Goal: Transaction & Acquisition: Download file/media

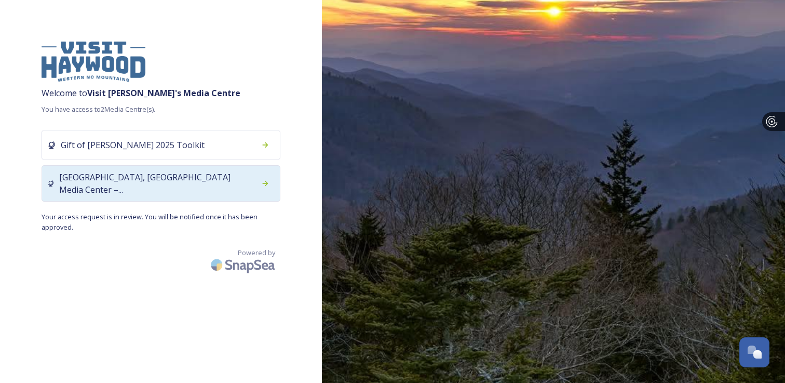
click at [145, 180] on span "[GEOGRAPHIC_DATA], [GEOGRAPHIC_DATA] Media Center –..." at bounding box center [157, 183] width 197 height 25
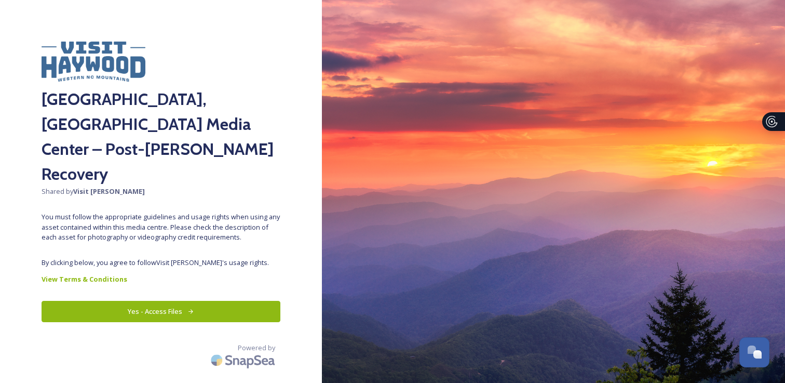
click at [170, 301] on button "Yes - Access Files" at bounding box center [161, 311] width 239 height 21
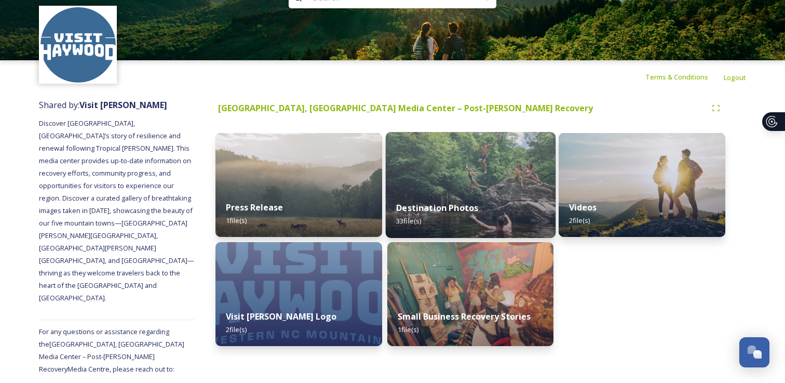
scroll to position [44, 0]
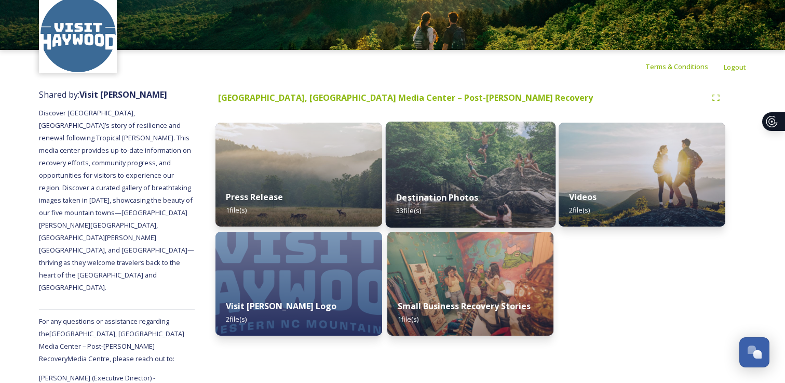
click at [482, 177] on img at bounding box center [470, 175] width 170 height 106
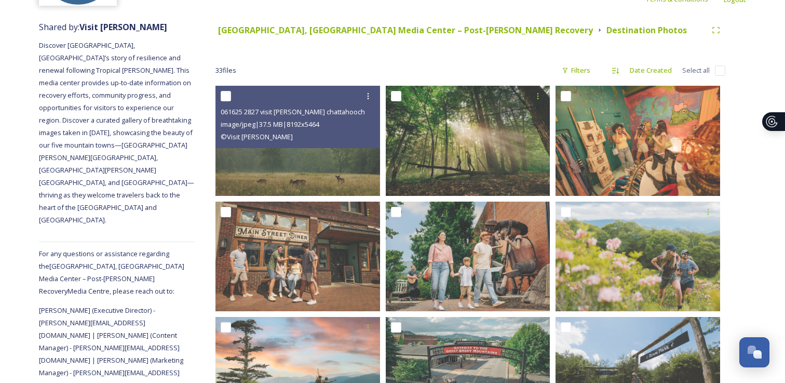
scroll to position [124, 0]
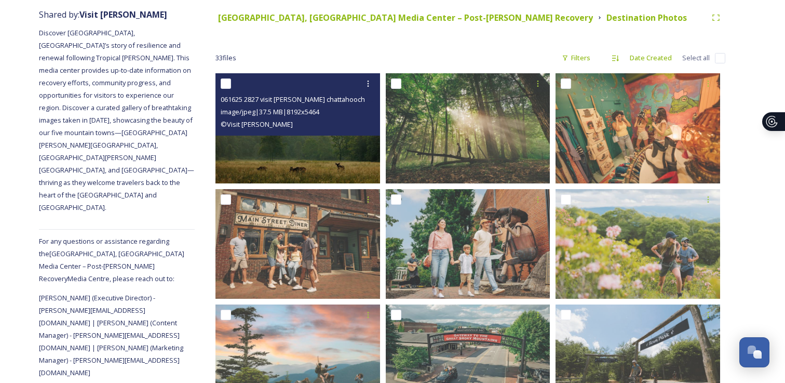
drag, startPoint x: 482, startPoint y: 177, endPoint x: 321, endPoint y: 78, distance: 188.8
click at [310, 122] on div "© [PERSON_NAME]" at bounding box center [299, 124] width 157 height 12
click at [309, 143] on img at bounding box center [298, 128] width 165 height 110
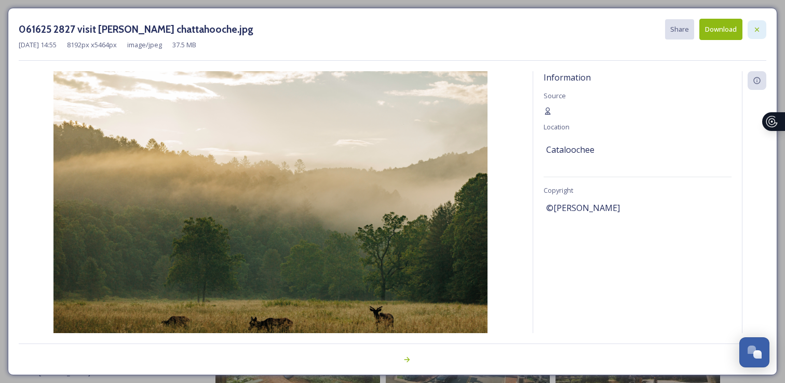
click at [759, 29] on icon at bounding box center [757, 29] width 8 height 8
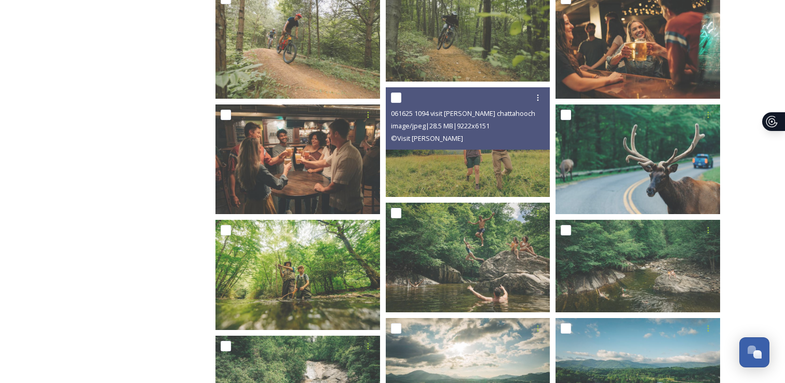
scroll to position [571, 0]
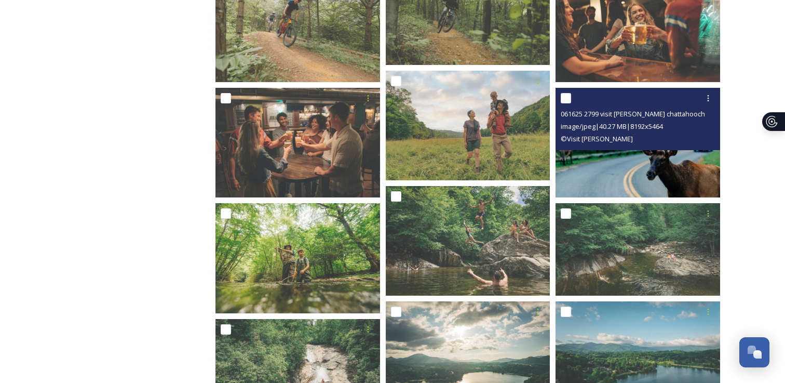
click at [618, 148] on div "061625 2799 visit [PERSON_NAME] chattahooche.jpg image/jpeg | 40.27 MB | 8192 x…" at bounding box center [638, 119] width 165 height 62
click at [631, 171] on img at bounding box center [638, 143] width 165 height 110
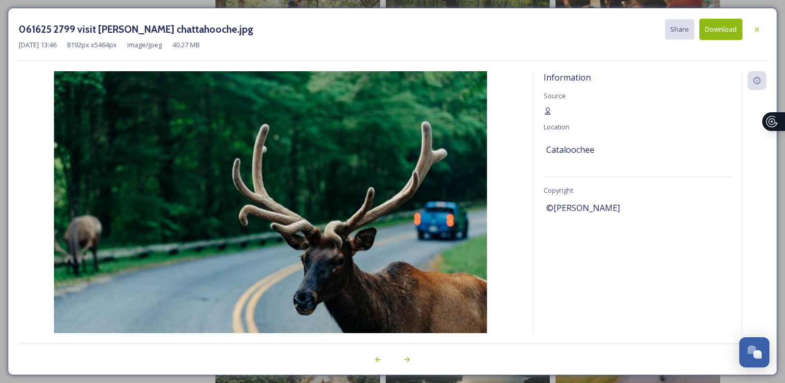
click at [708, 31] on button "Download" at bounding box center [721, 29] width 43 height 21
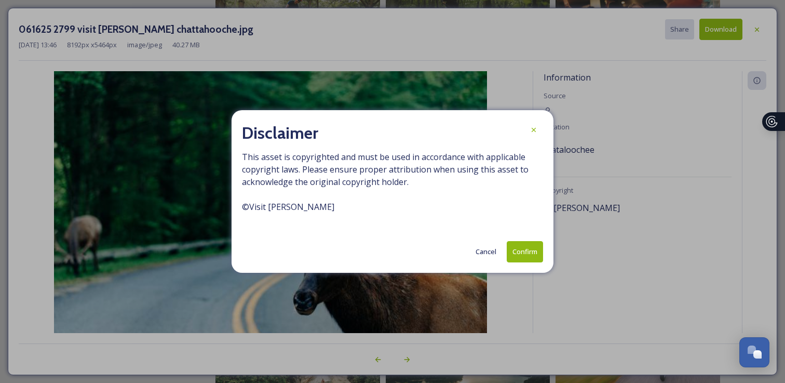
click at [531, 247] on button "Confirm" at bounding box center [525, 251] width 36 height 21
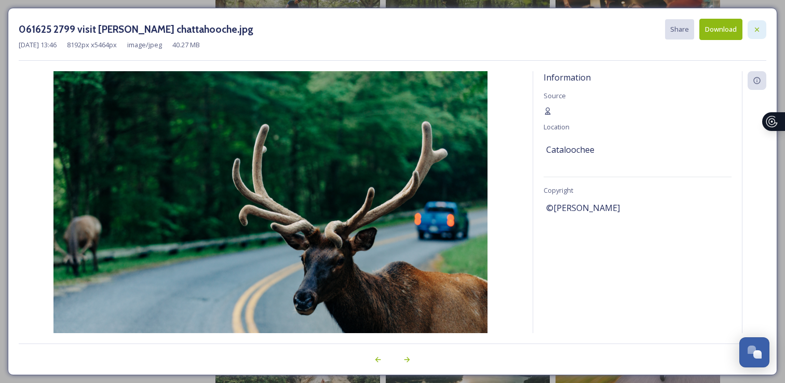
click at [755, 29] on icon at bounding box center [757, 29] width 8 height 8
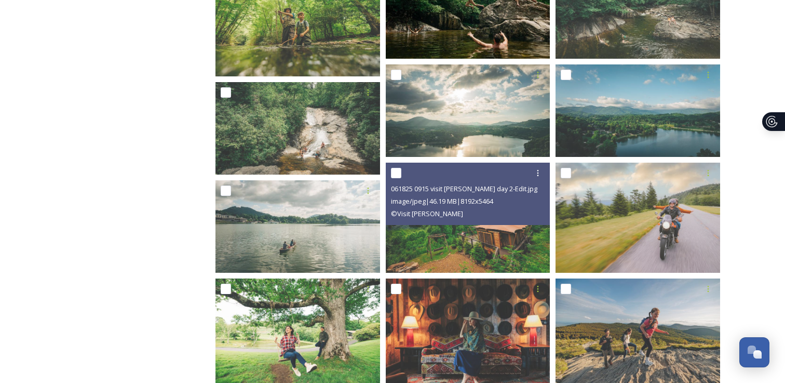
scroll to position [902, 0]
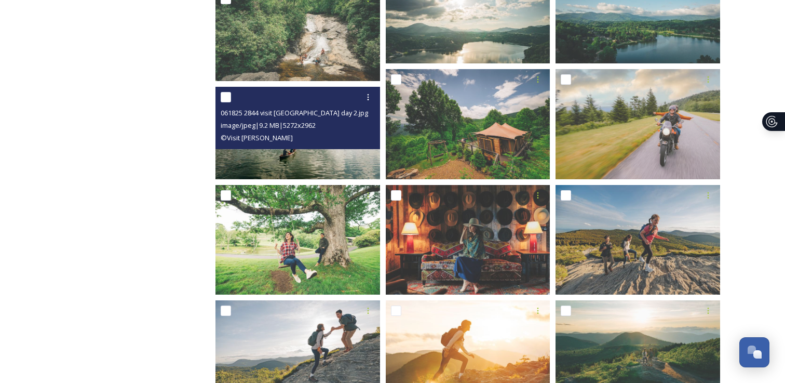
click at [318, 144] on div "061825 2844 visit [PERSON_NAME] day 2.jpg image/jpeg | 9.2 MB | 5272 x 2962 © […" at bounding box center [298, 118] width 165 height 62
click at [320, 156] on img at bounding box center [298, 133] width 165 height 92
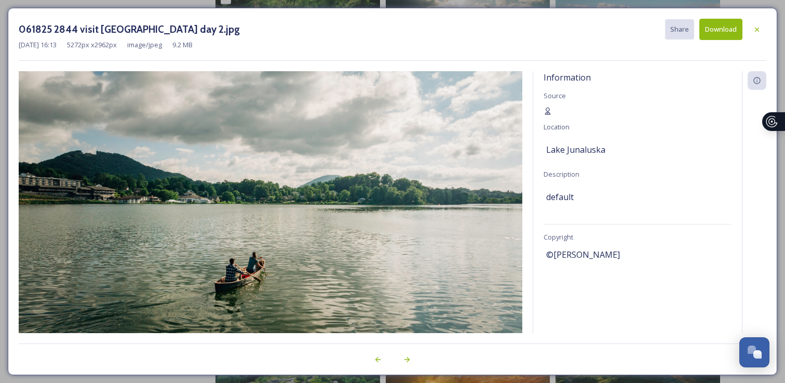
click at [725, 30] on button "Download" at bounding box center [721, 29] width 43 height 21
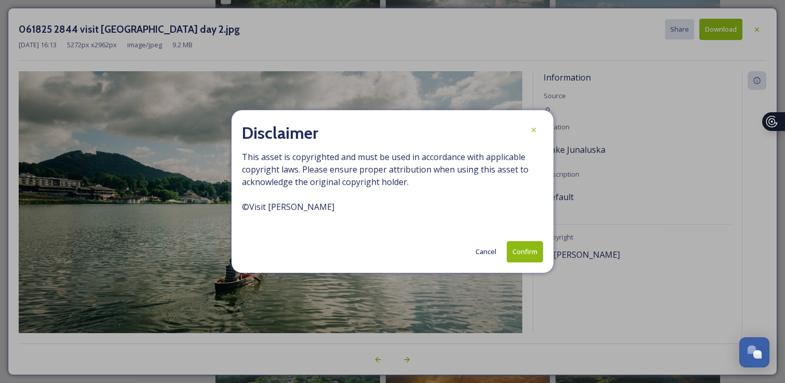
click at [524, 249] on button "Confirm" at bounding box center [525, 251] width 36 height 21
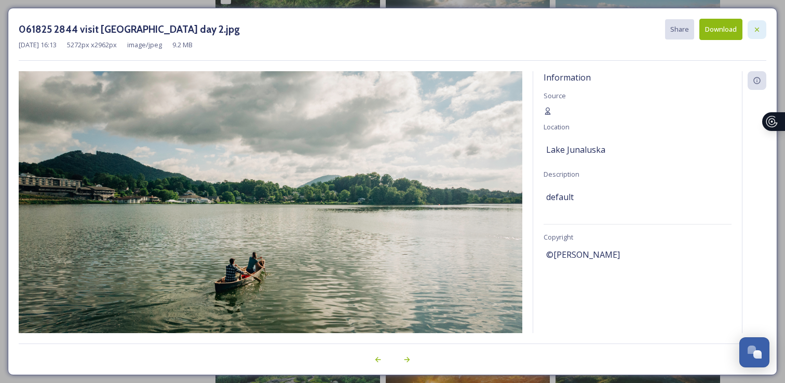
click at [750, 26] on div at bounding box center [757, 29] width 19 height 19
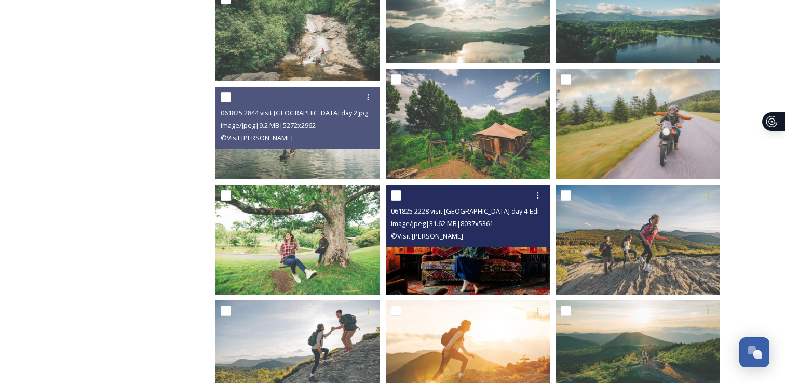
scroll to position [951, 0]
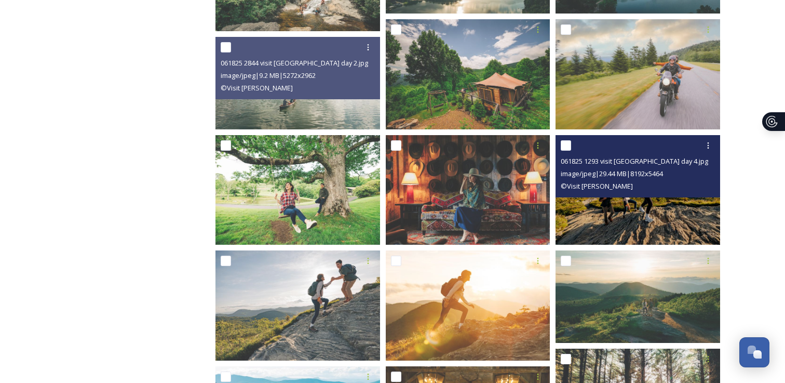
click at [614, 203] on img at bounding box center [638, 190] width 165 height 110
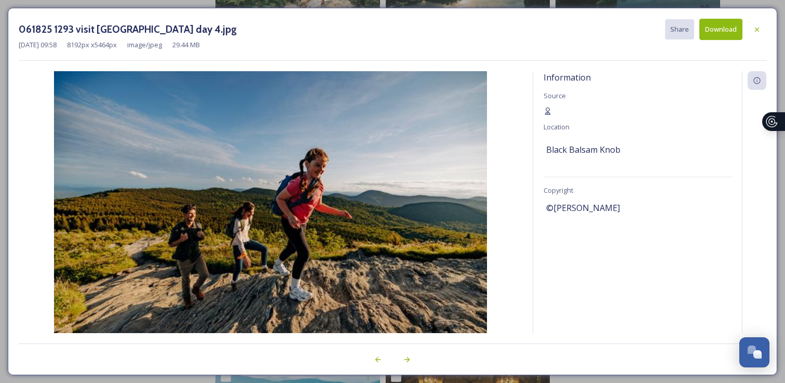
click at [715, 31] on button "Download" at bounding box center [721, 29] width 43 height 21
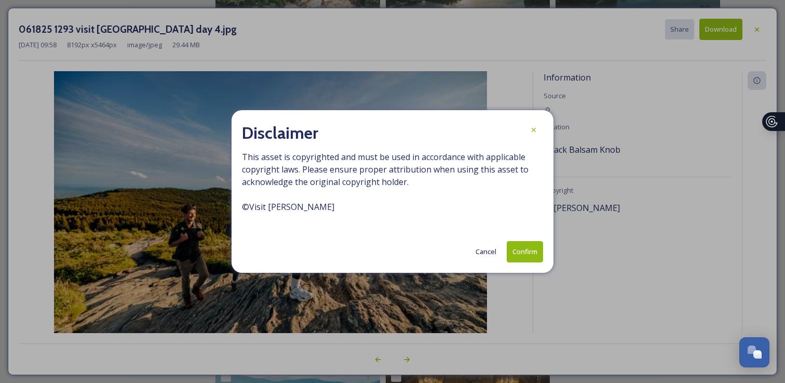
click at [529, 251] on button "Confirm" at bounding box center [525, 251] width 36 height 21
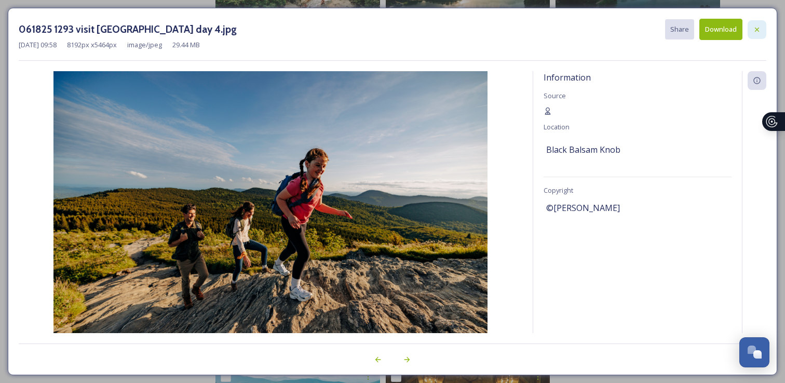
click at [758, 25] on icon at bounding box center [757, 29] width 8 height 8
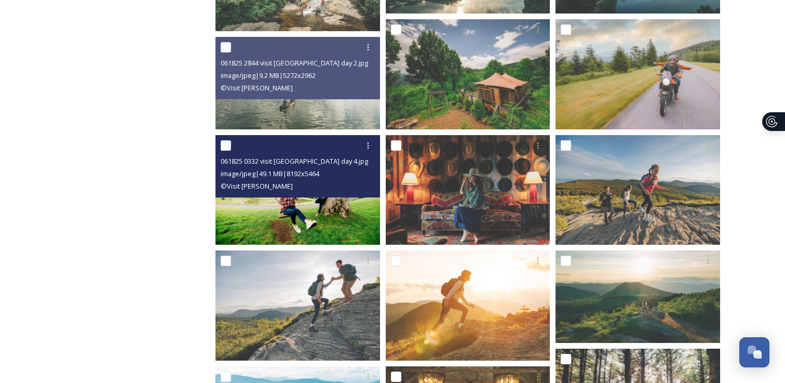
scroll to position [976, 0]
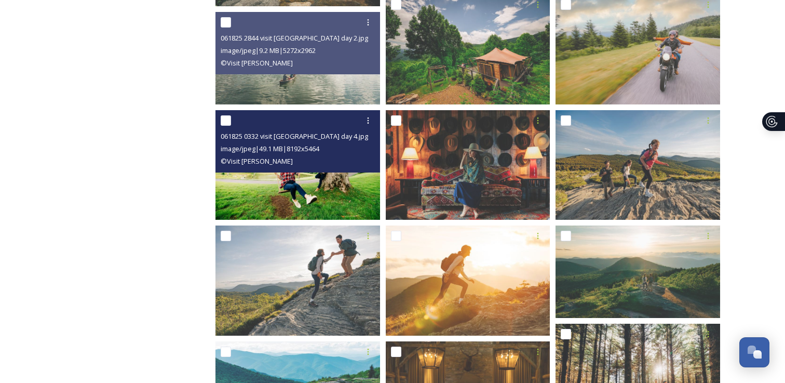
click at [315, 182] on img at bounding box center [298, 165] width 165 height 110
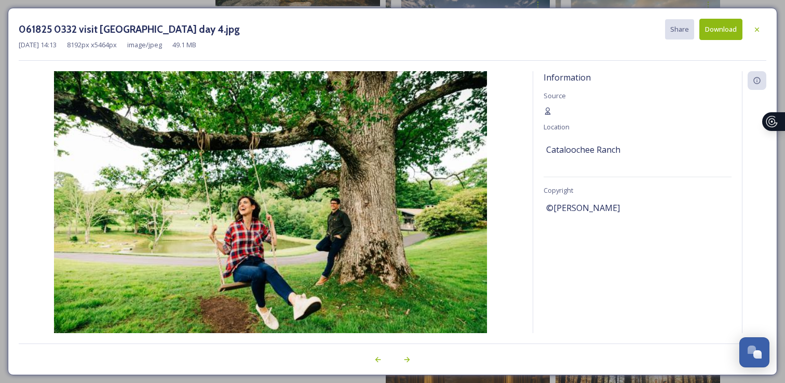
click at [716, 31] on button "Download" at bounding box center [721, 29] width 43 height 21
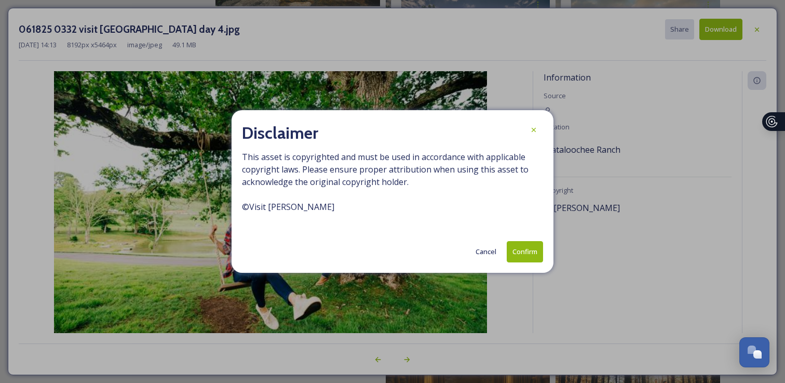
click at [520, 250] on button "Confirm" at bounding box center [525, 251] width 36 height 21
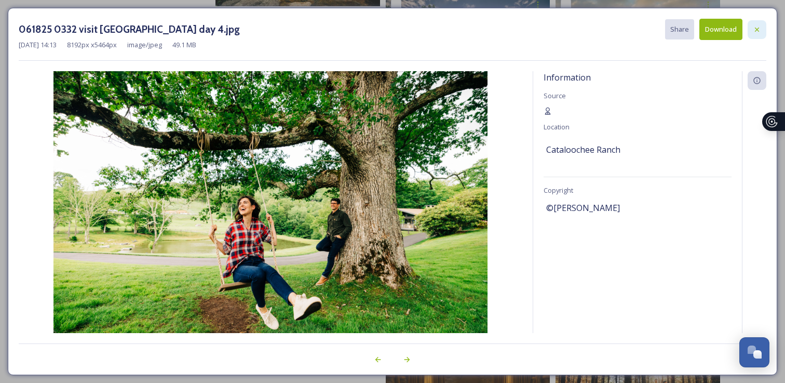
click at [755, 32] on icon at bounding box center [757, 29] width 8 height 8
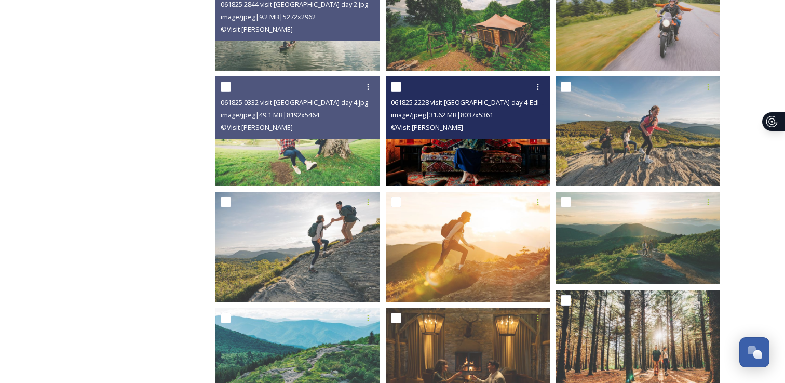
scroll to position [1067, 0]
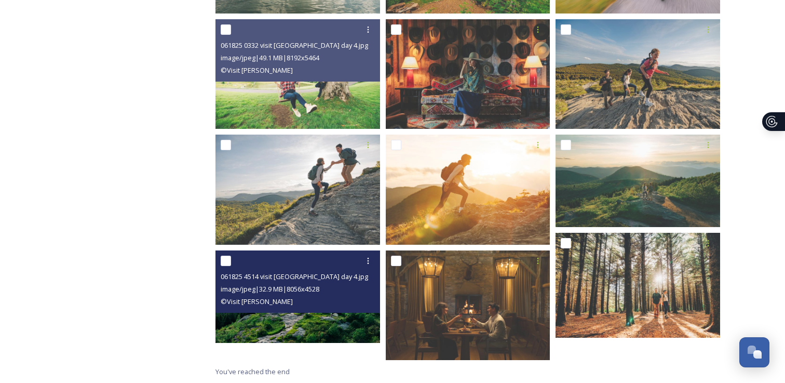
click at [309, 310] on div "061825 4514 visit [GEOGRAPHIC_DATA] day 4.jpg image/jpeg | 32.9 MB | 8056 x 452…" at bounding box center [298, 281] width 165 height 62
click at [294, 310] on div "061825 4514 visit [GEOGRAPHIC_DATA] day 4.jpg image/jpeg | 32.9 MB | 8056 x 452…" at bounding box center [298, 281] width 165 height 62
click at [297, 320] on img at bounding box center [298, 296] width 165 height 92
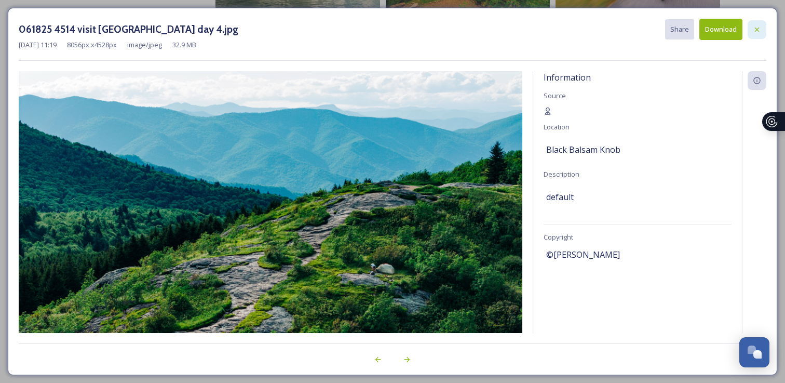
click at [756, 26] on icon at bounding box center [757, 29] width 8 height 8
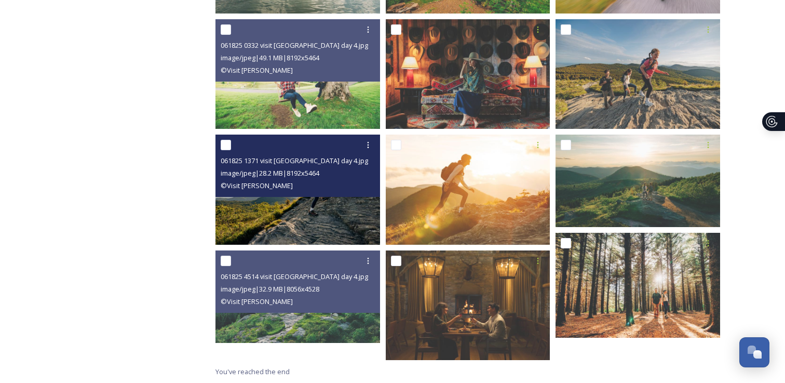
click at [319, 174] on span "image/jpeg | 28.2 MB | 8192 x 5464" at bounding box center [270, 172] width 99 height 9
click at [329, 194] on div "061825 1371 visit [PERSON_NAME] day 4.jpg image/jpeg | 28.2 MB | 8192 x 5464 © …" at bounding box center [298, 166] width 165 height 62
click at [328, 206] on img at bounding box center [298, 190] width 165 height 110
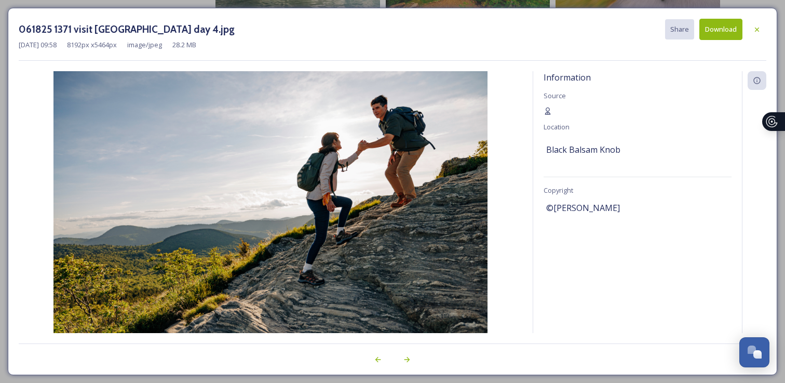
click at [721, 25] on button "Download" at bounding box center [721, 29] width 43 height 21
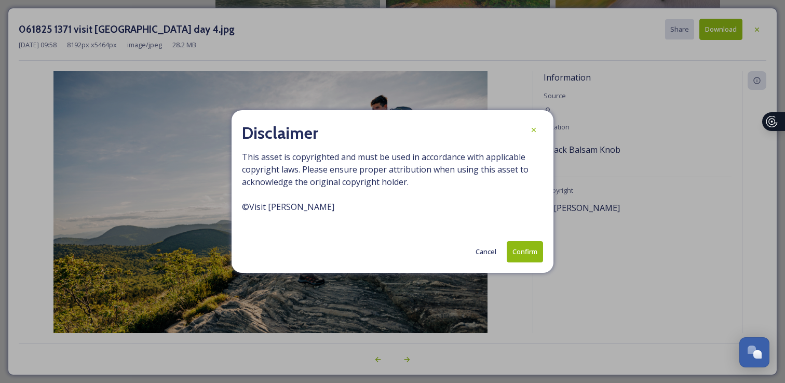
click at [527, 251] on button "Confirm" at bounding box center [525, 251] width 36 height 21
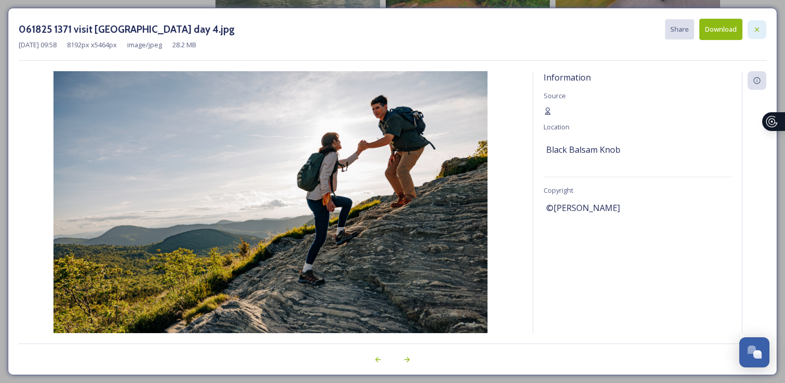
click at [754, 29] on icon at bounding box center [757, 29] width 8 height 8
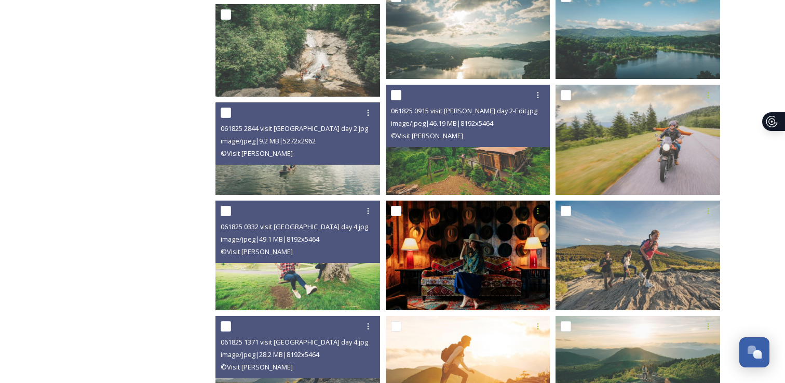
scroll to position [882, 0]
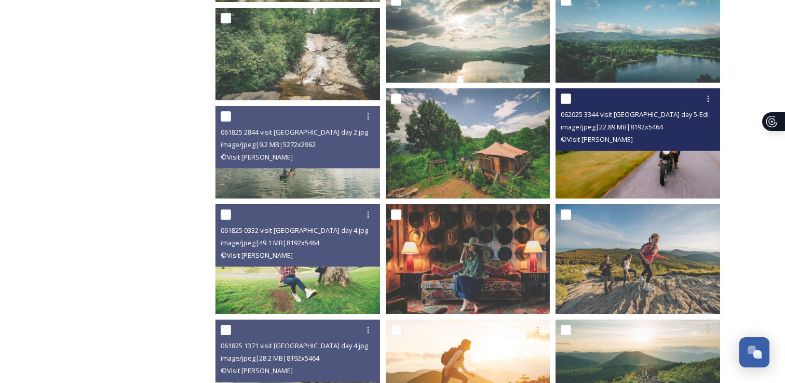
click at [629, 135] on div "© [PERSON_NAME]" at bounding box center [639, 139] width 157 height 12
click at [632, 156] on img at bounding box center [638, 143] width 165 height 110
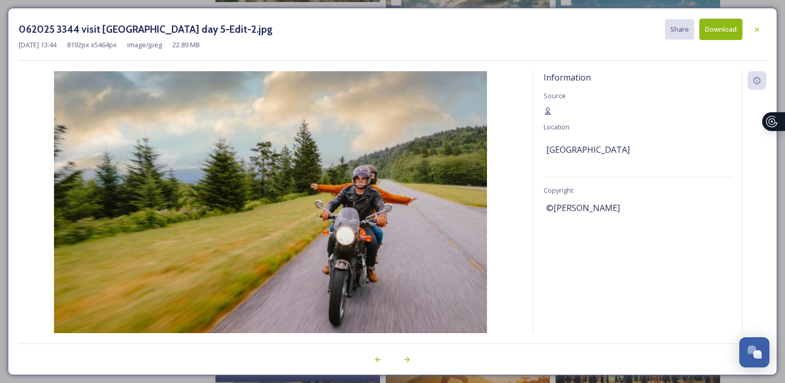
click at [721, 30] on button "Download" at bounding box center [721, 29] width 43 height 21
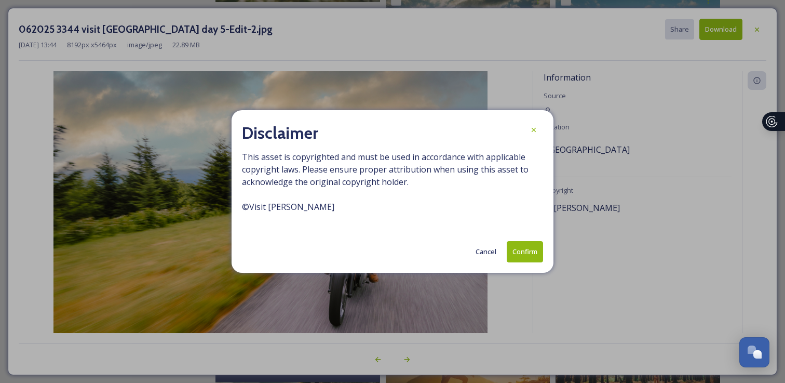
click at [523, 250] on button "Confirm" at bounding box center [525, 251] width 36 height 21
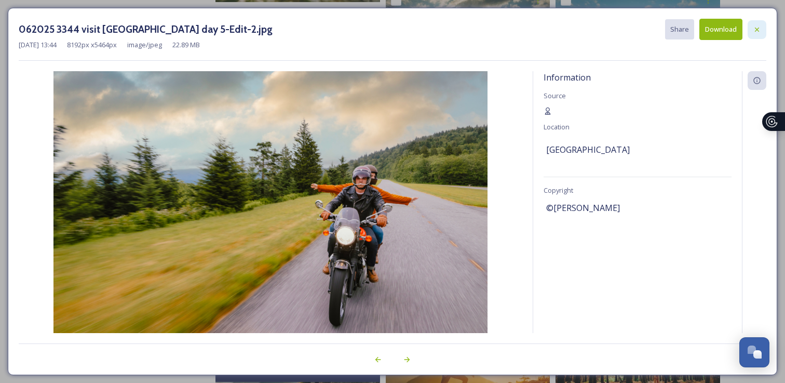
click at [754, 31] on icon at bounding box center [757, 29] width 8 height 8
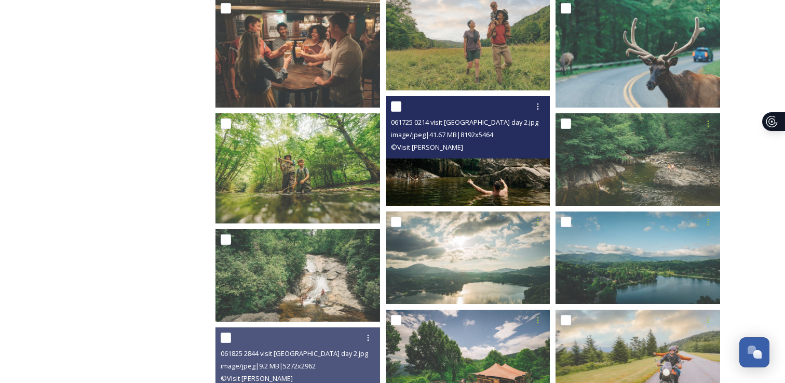
scroll to position [608, 0]
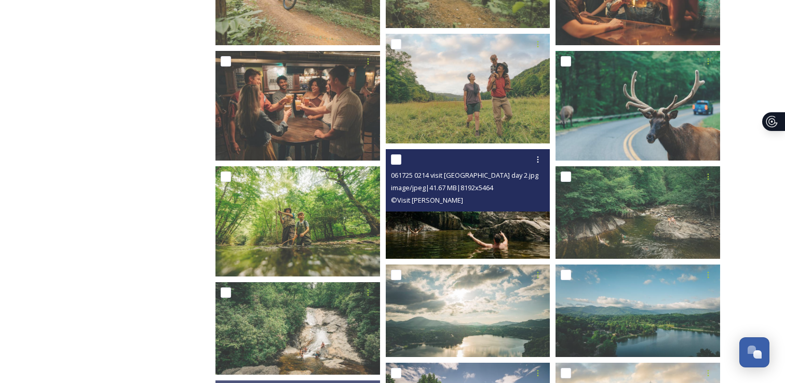
click at [475, 224] on img at bounding box center [468, 204] width 165 height 110
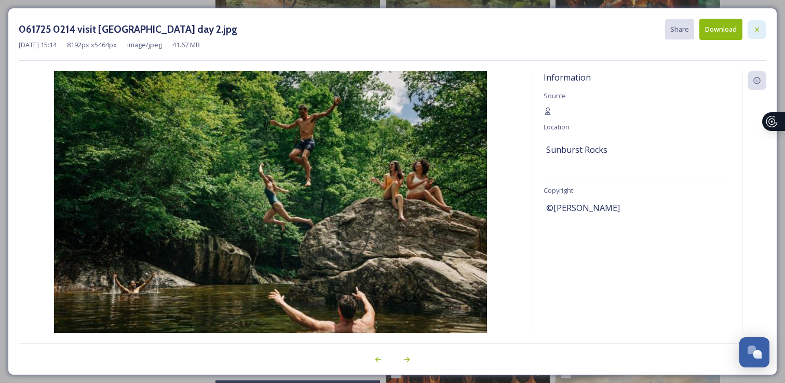
click at [759, 31] on icon at bounding box center [757, 29] width 4 height 4
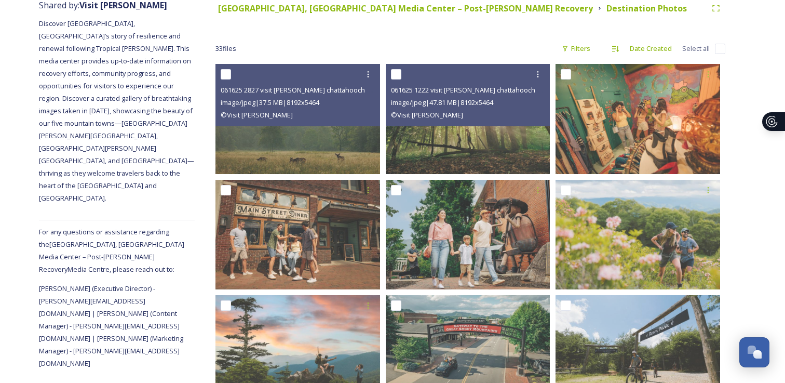
scroll to position [106, 0]
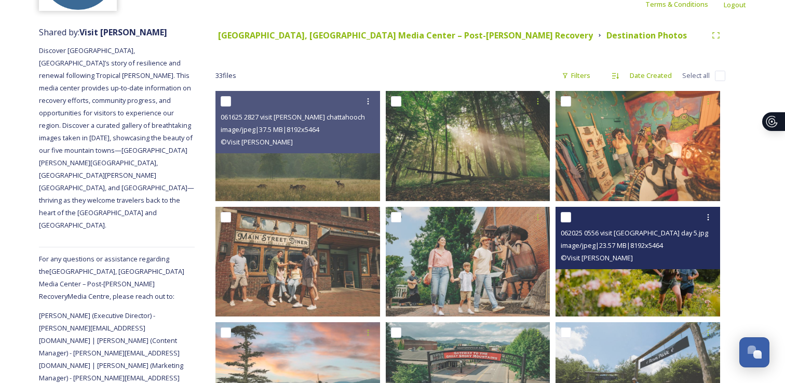
click at [611, 269] on img at bounding box center [638, 262] width 165 height 110
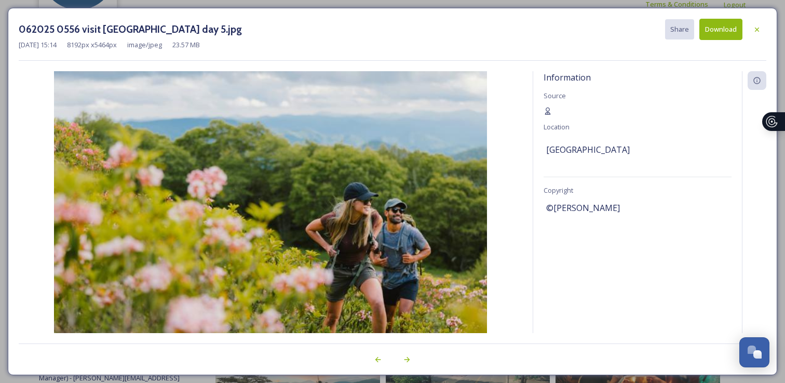
click at [722, 29] on button "Download" at bounding box center [721, 29] width 43 height 21
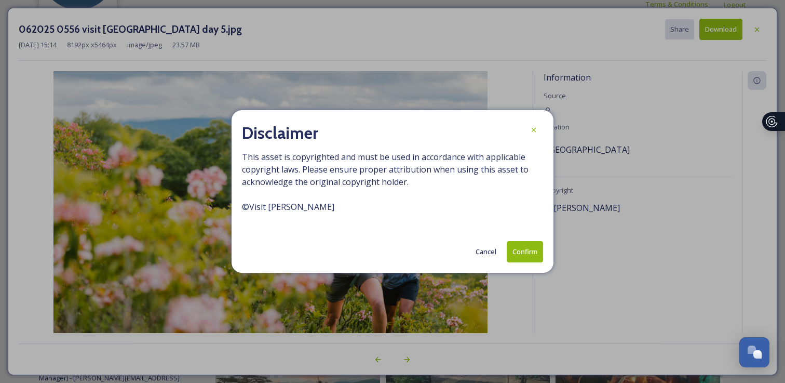
click at [523, 252] on button "Confirm" at bounding box center [525, 251] width 36 height 21
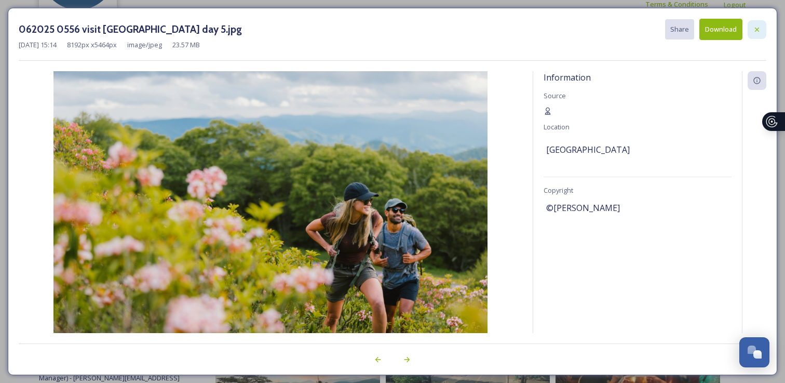
click at [753, 32] on icon at bounding box center [757, 29] width 8 height 8
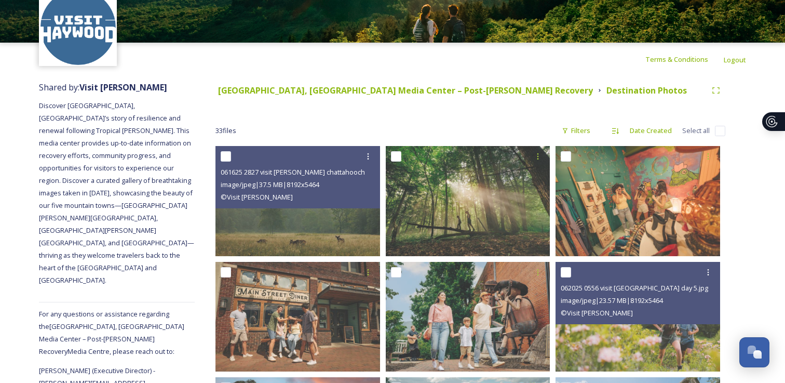
scroll to position [0, 0]
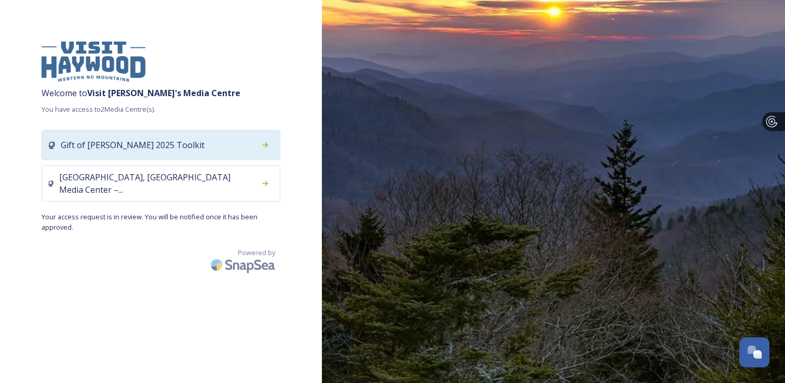
click at [116, 140] on span "Gift of [PERSON_NAME] 2025 Toolkit" at bounding box center [133, 145] width 144 height 12
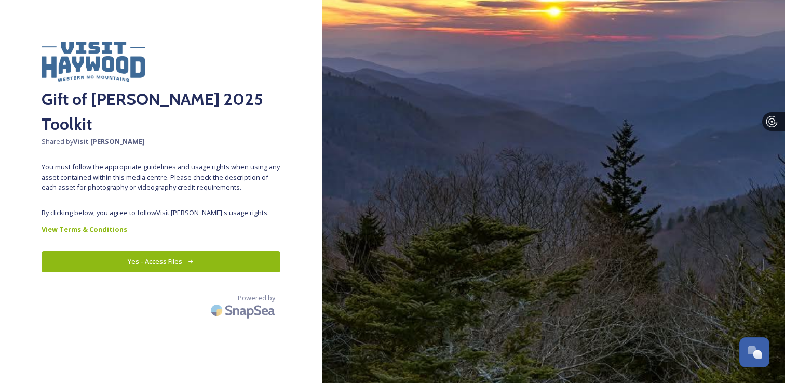
click at [207, 251] on button "Yes - Access Files" at bounding box center [161, 261] width 239 height 21
